Goal: Task Accomplishment & Management: Manage account settings

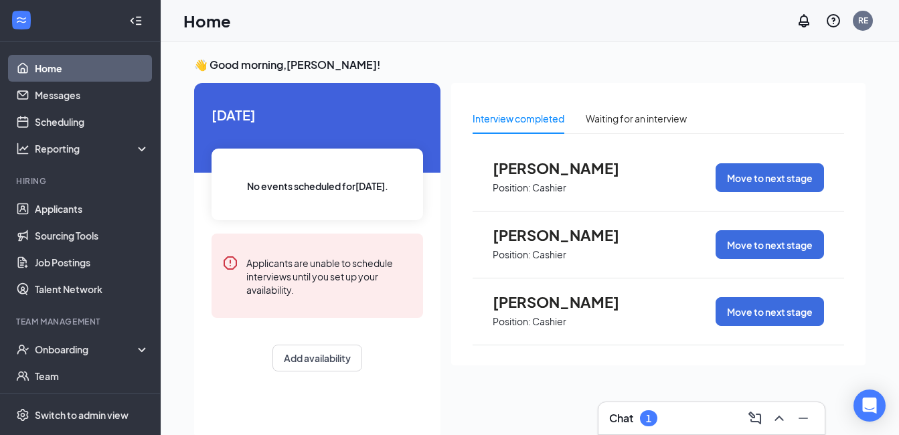
click at [518, 236] on span "[PERSON_NAME]" at bounding box center [566, 234] width 147 height 17
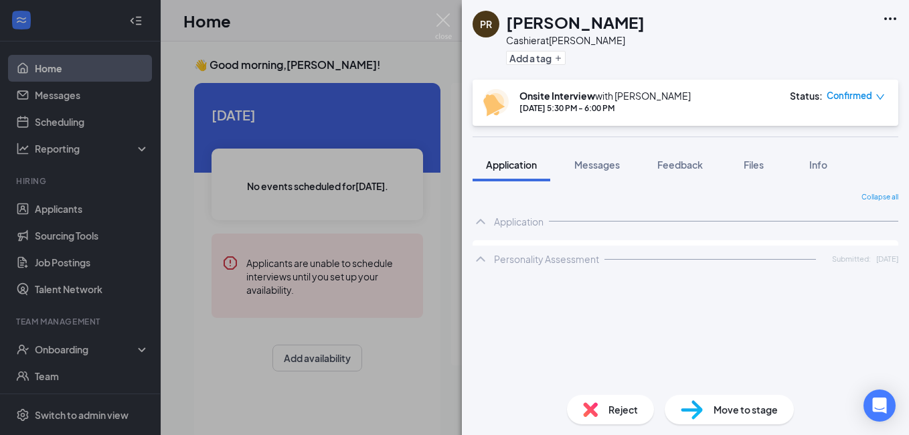
click at [596, 421] on div "Reject" at bounding box center [610, 409] width 87 height 29
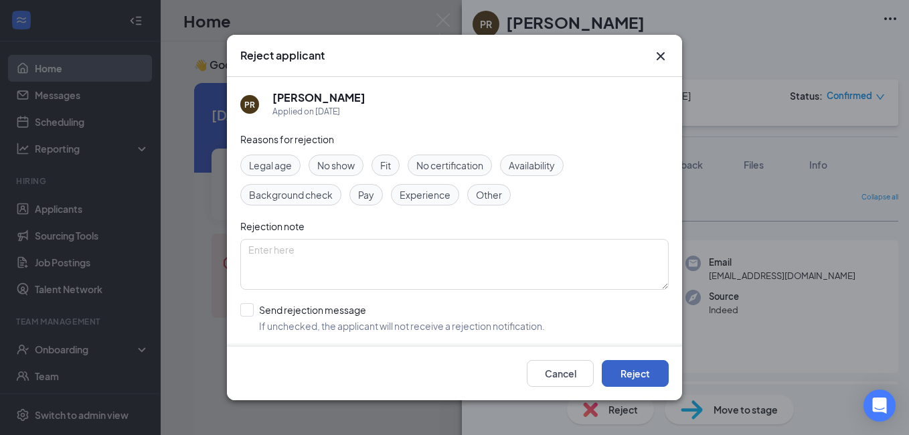
click at [629, 376] on button "Reject" at bounding box center [635, 373] width 67 height 27
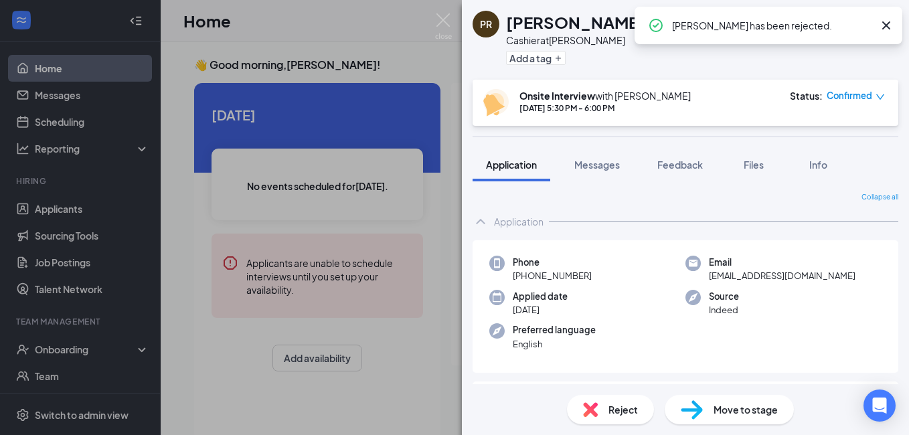
click at [420, 397] on div "PR [PERSON_NAME] at [PERSON_NAME] Add a tag Onsite Interview with [PERSON_NAME]…" at bounding box center [454, 217] width 909 height 435
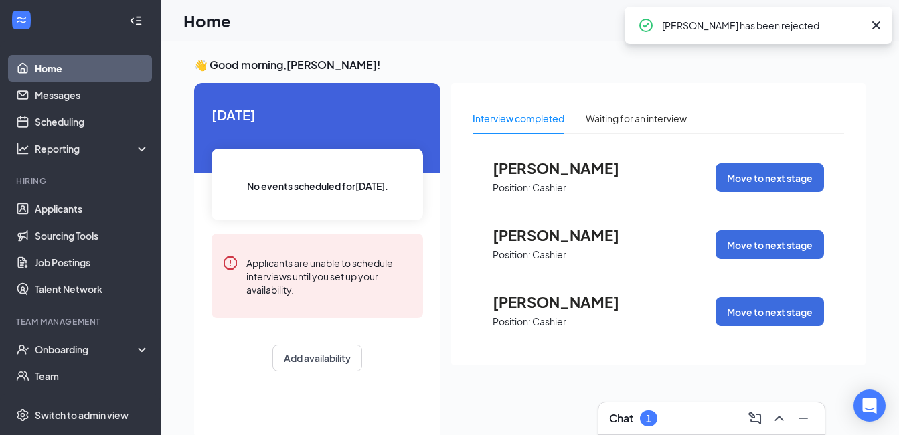
click at [529, 301] on span "[PERSON_NAME]" at bounding box center [566, 301] width 147 height 17
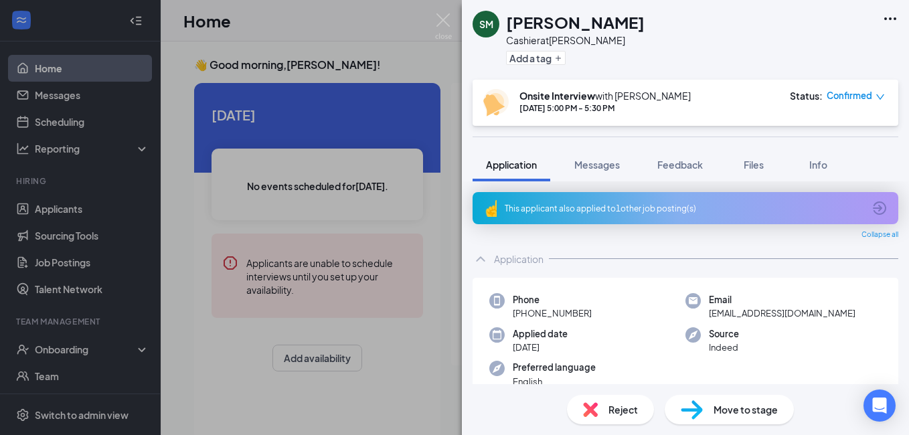
click at [607, 412] on div "Reject" at bounding box center [610, 409] width 87 height 29
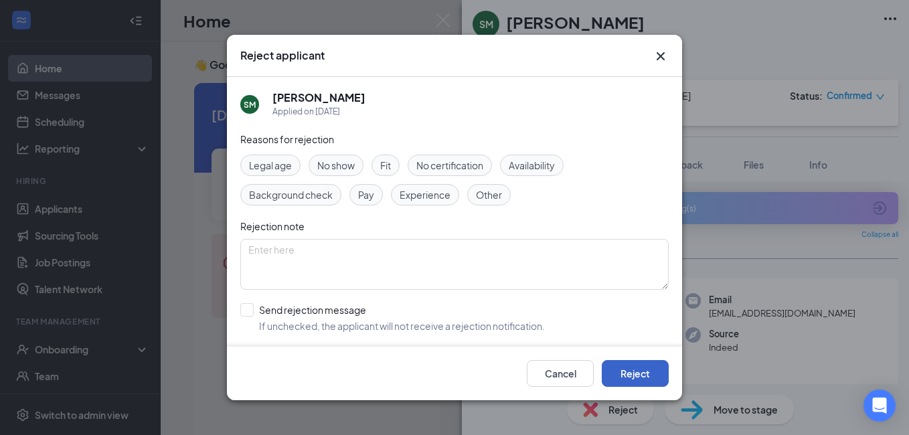
click at [631, 373] on button "Reject" at bounding box center [635, 373] width 67 height 27
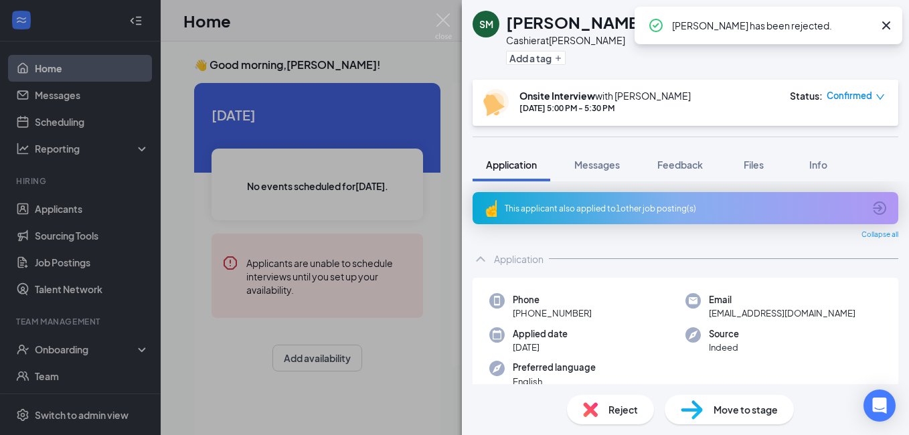
click at [440, 388] on div "SM [PERSON_NAME] Cashier at [PERSON_NAME] Add a tag Onsite Interview with [PERS…" at bounding box center [454, 217] width 909 height 435
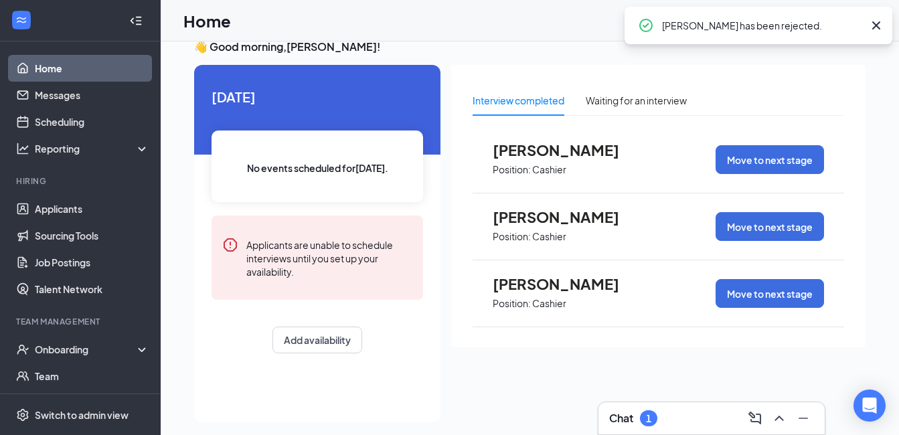
scroll to position [28, 0]
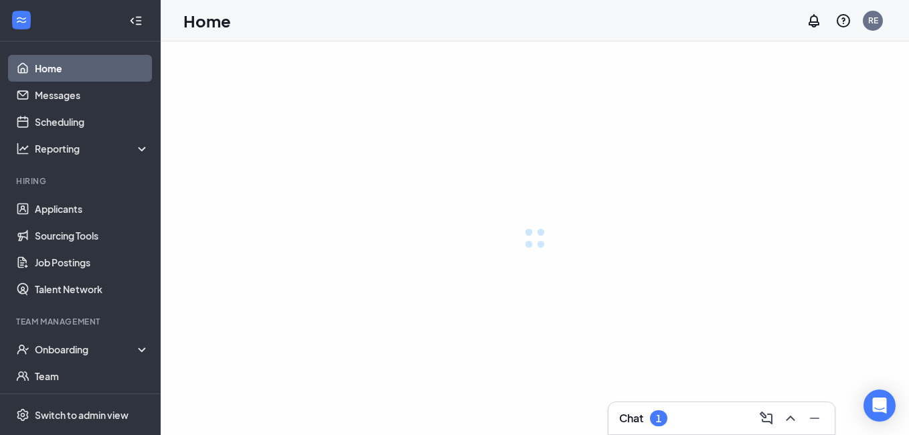
click at [663, 424] on div "1" at bounding box center [658, 418] width 17 height 16
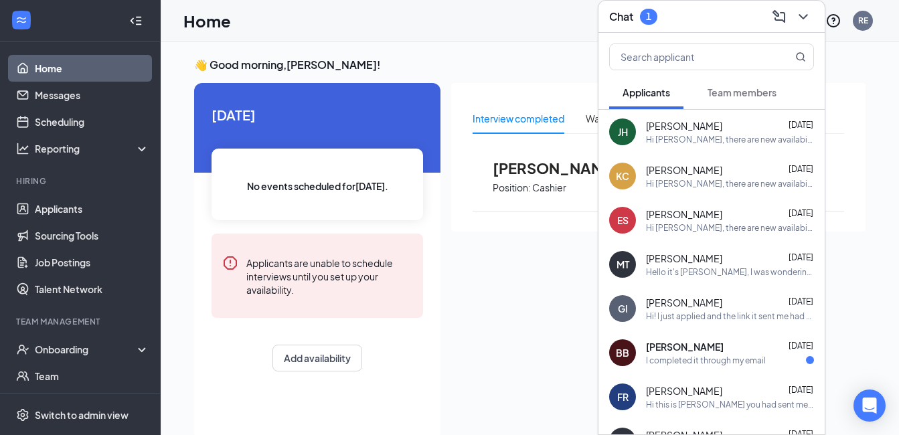
click at [624, 12] on h3 "Chat" at bounding box center [621, 16] width 24 height 15
